Goal: Transaction & Acquisition: Purchase product/service

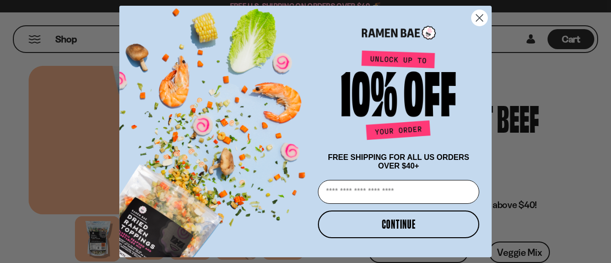
click at [478, 14] on circle "Close dialog" at bounding box center [479, 18] width 16 height 16
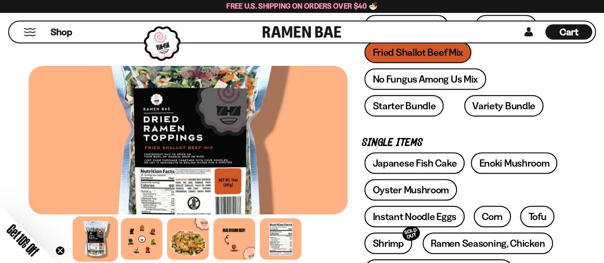
scroll to position [239, 0]
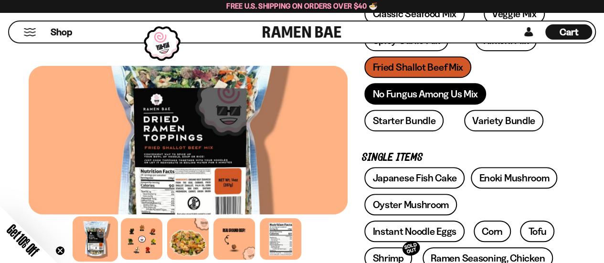
click at [410, 94] on link "No Fungus Among Us Mix" at bounding box center [424, 93] width 121 height 21
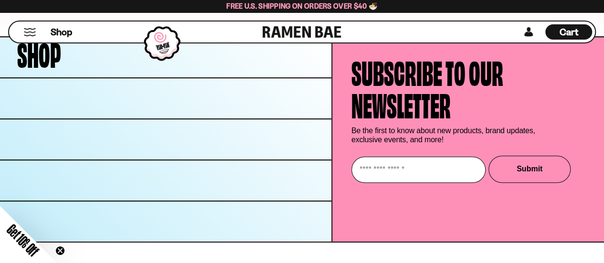
scroll to position [3878, 0]
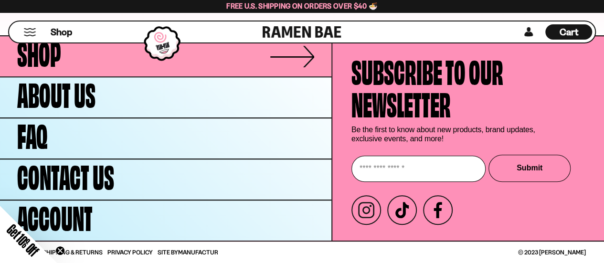
click at [270, 58] on link "Shop" at bounding box center [165, 56] width 331 height 40
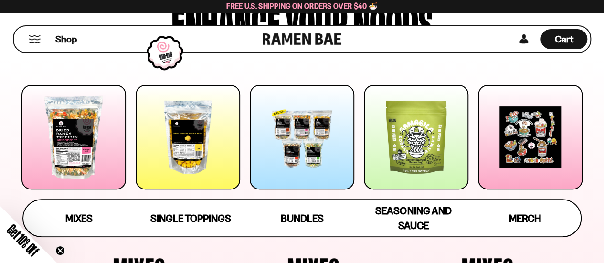
scroll to position [95, 0]
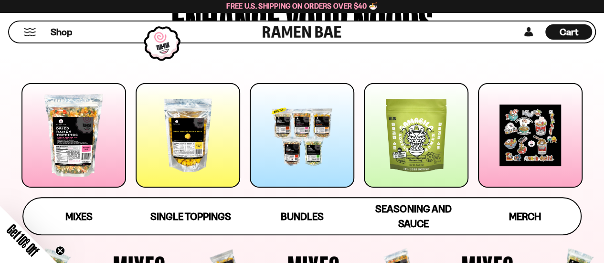
click at [70, 129] on div at bounding box center [73, 135] width 105 height 105
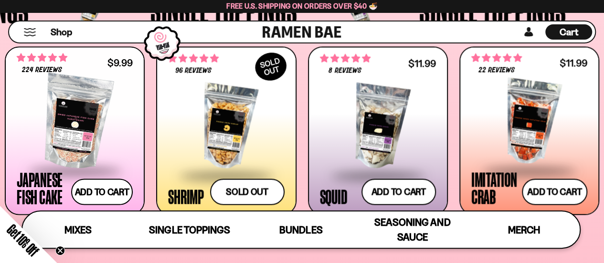
scroll to position [772, 0]
